Goal: Check status

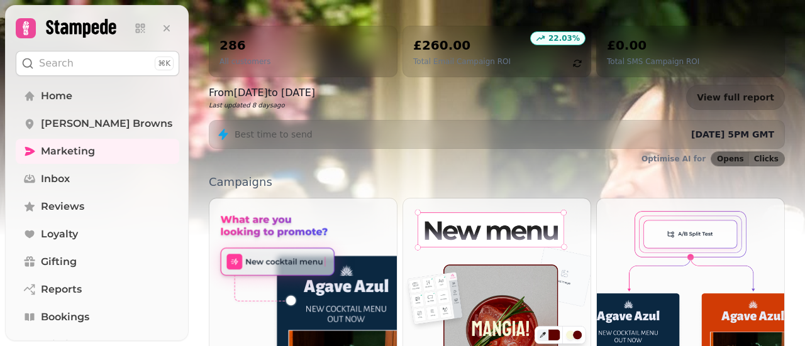
scroll to position [126, 0]
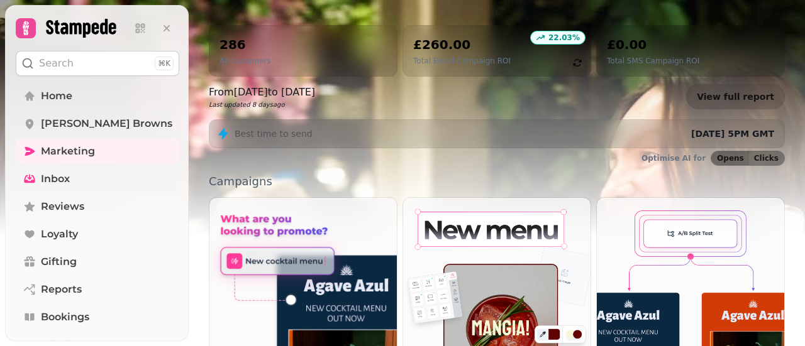
click at [108, 173] on link "Inbox" at bounding box center [97, 179] width 163 height 25
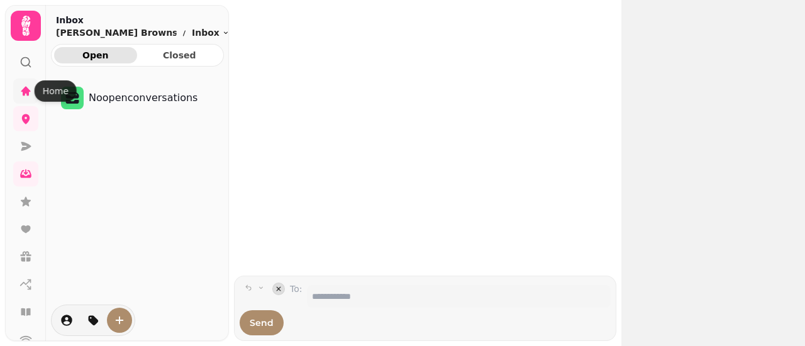
click at [28, 88] on icon at bounding box center [25, 91] width 13 height 13
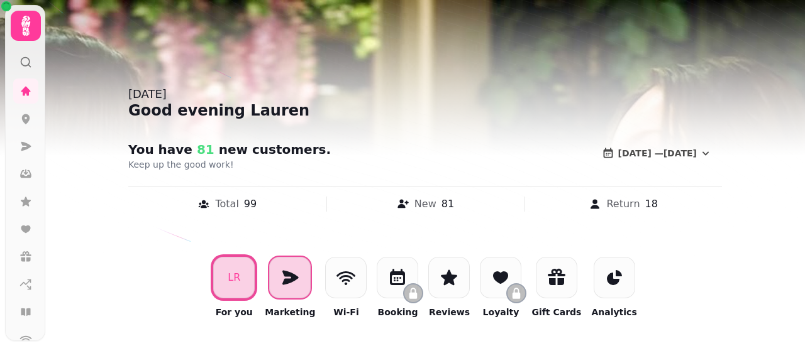
click at [300, 273] on icon at bounding box center [290, 278] width 20 height 20
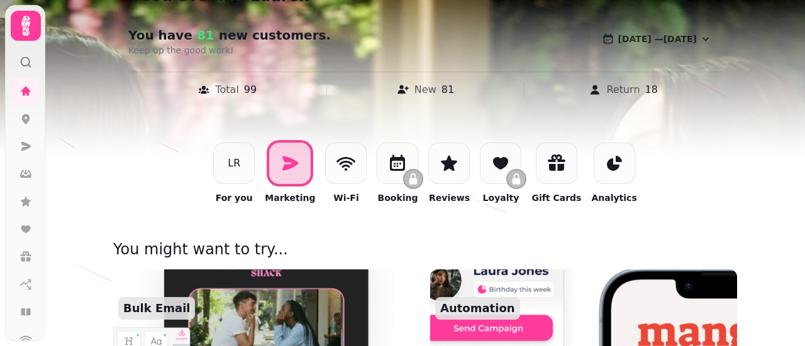
scroll to position [126, 0]
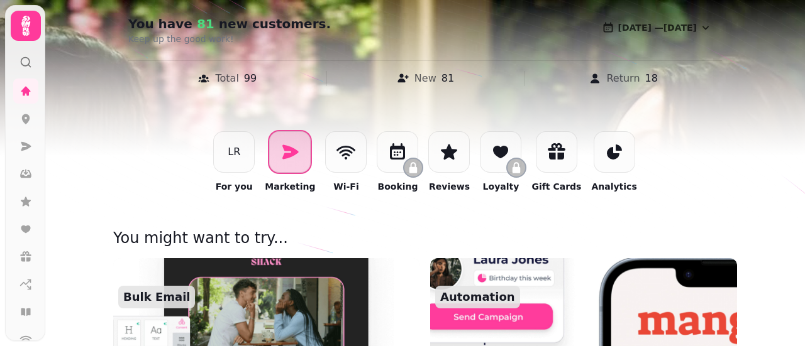
click at [293, 153] on icon at bounding box center [290, 152] width 16 height 14
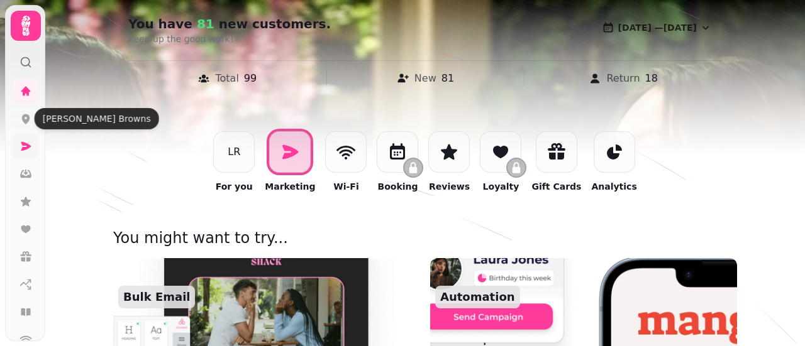
click at [23, 145] on icon at bounding box center [26, 146] width 10 height 9
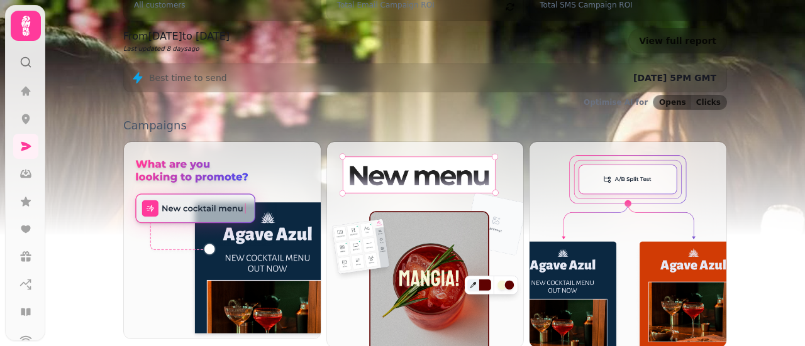
scroll to position [121, 0]
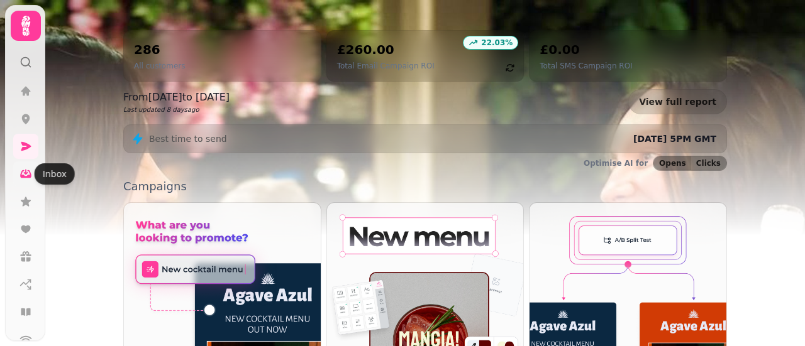
click at [29, 170] on icon at bounding box center [25, 174] width 13 height 13
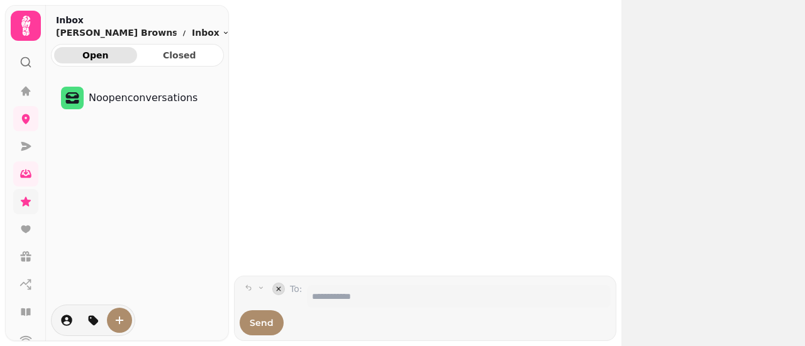
click at [26, 193] on link at bounding box center [25, 201] width 25 height 25
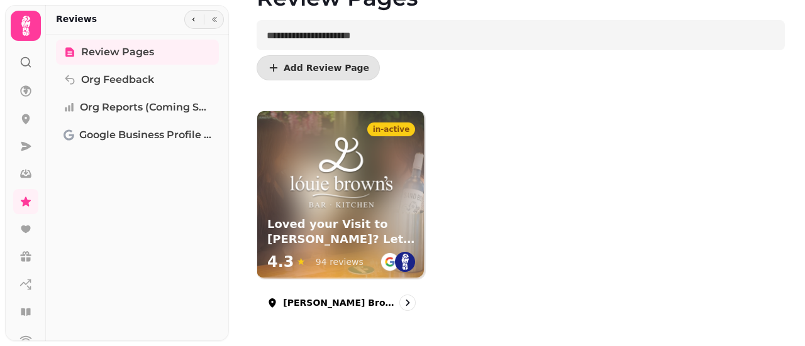
scroll to position [77, 0]
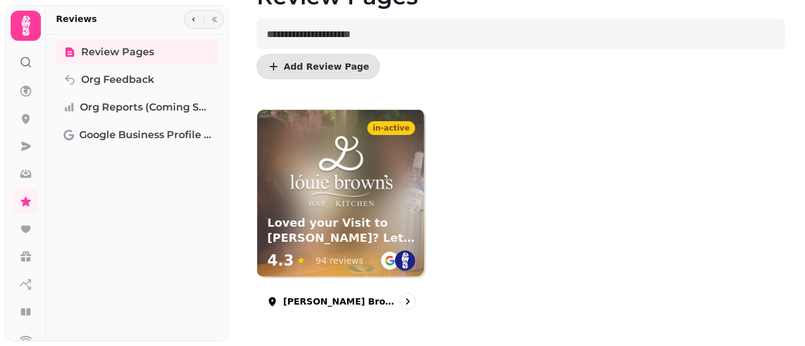
click at [525, 114] on div "in-active Loved your Visit to Louie Browns? Let Us Know! 4.3 ★ 94 reviews Louie…" at bounding box center [521, 214] width 528 height 211
click at [25, 92] on icon at bounding box center [25, 91] width 11 height 11
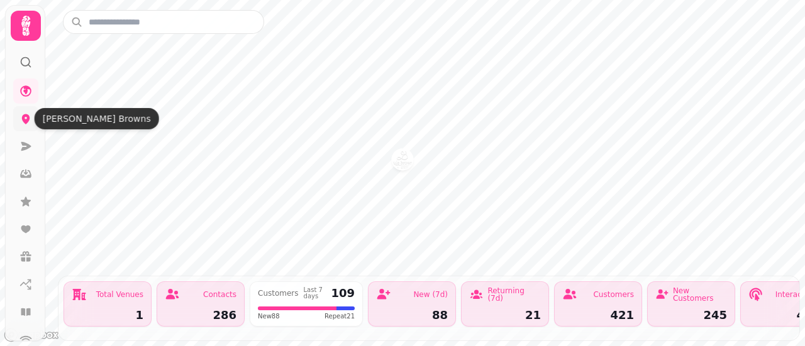
click at [23, 113] on icon at bounding box center [25, 119] width 13 height 13
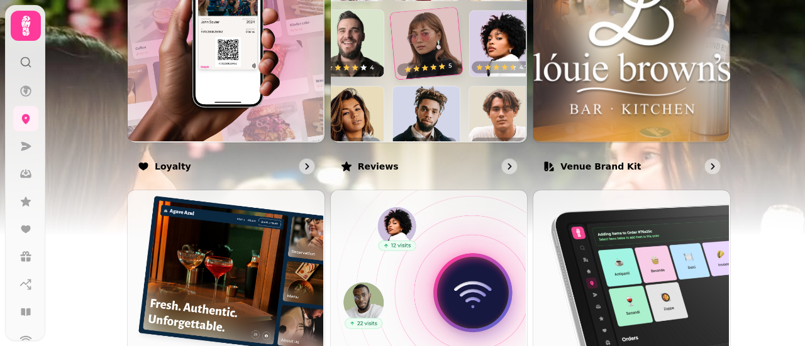
scroll to position [927, 0]
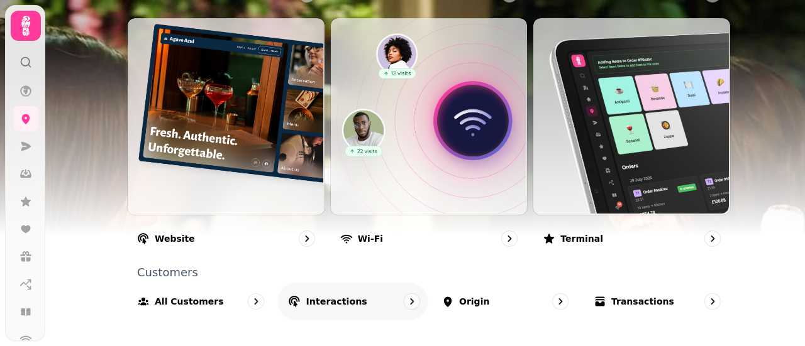
click at [307, 296] on p "Interactions" at bounding box center [336, 302] width 61 height 13
select select "**"
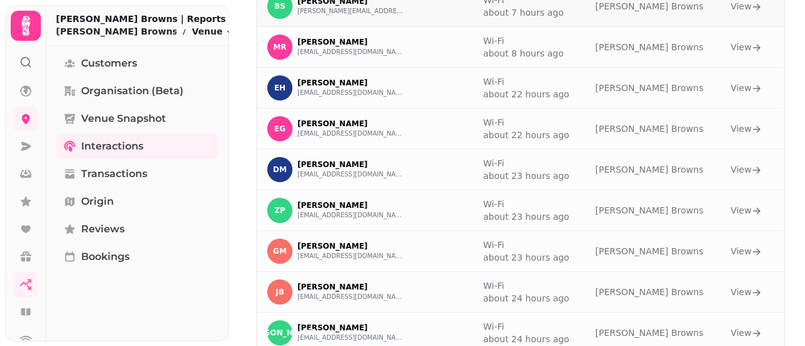
scroll to position [503, 0]
